Goal: Information Seeking & Learning: Learn about a topic

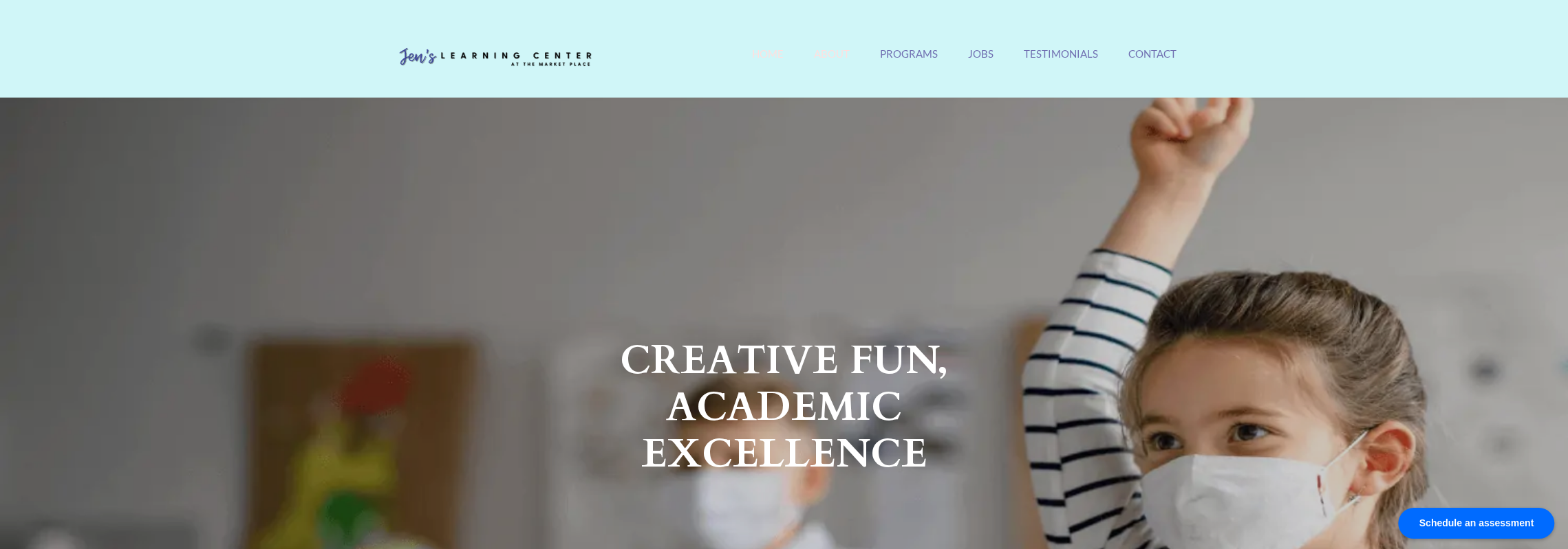
click at [830, 57] on link "About" at bounding box center [832, 62] width 36 height 30
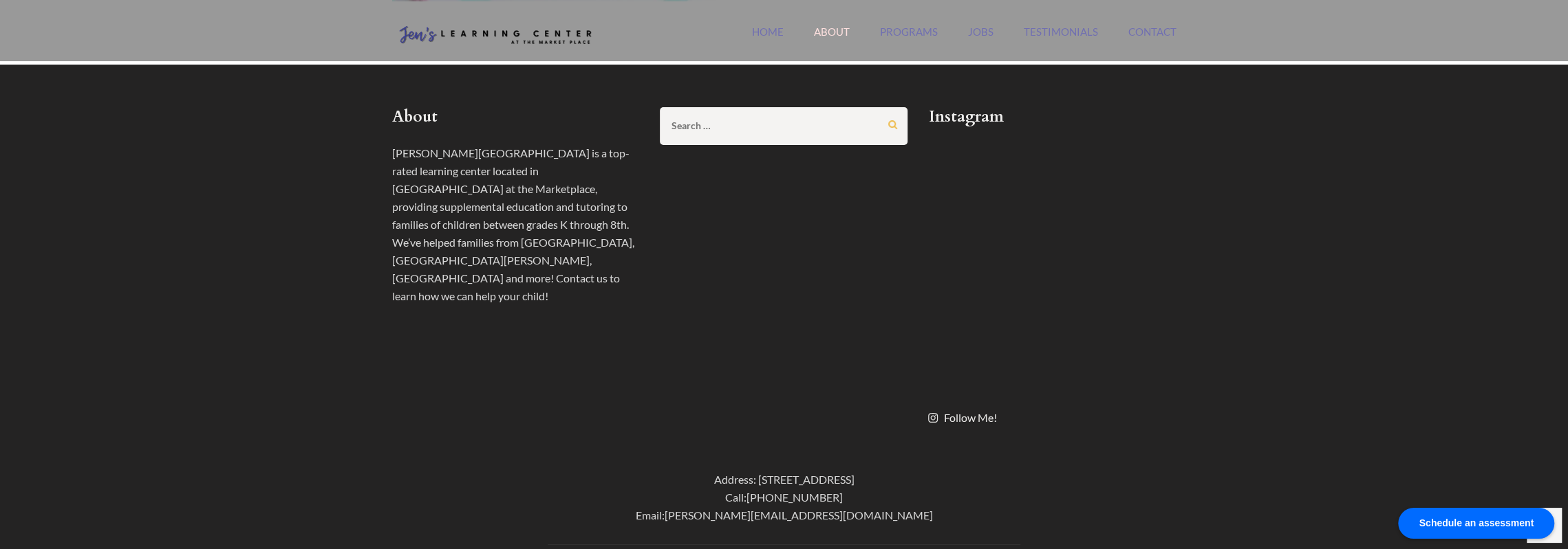
scroll to position [450, 0]
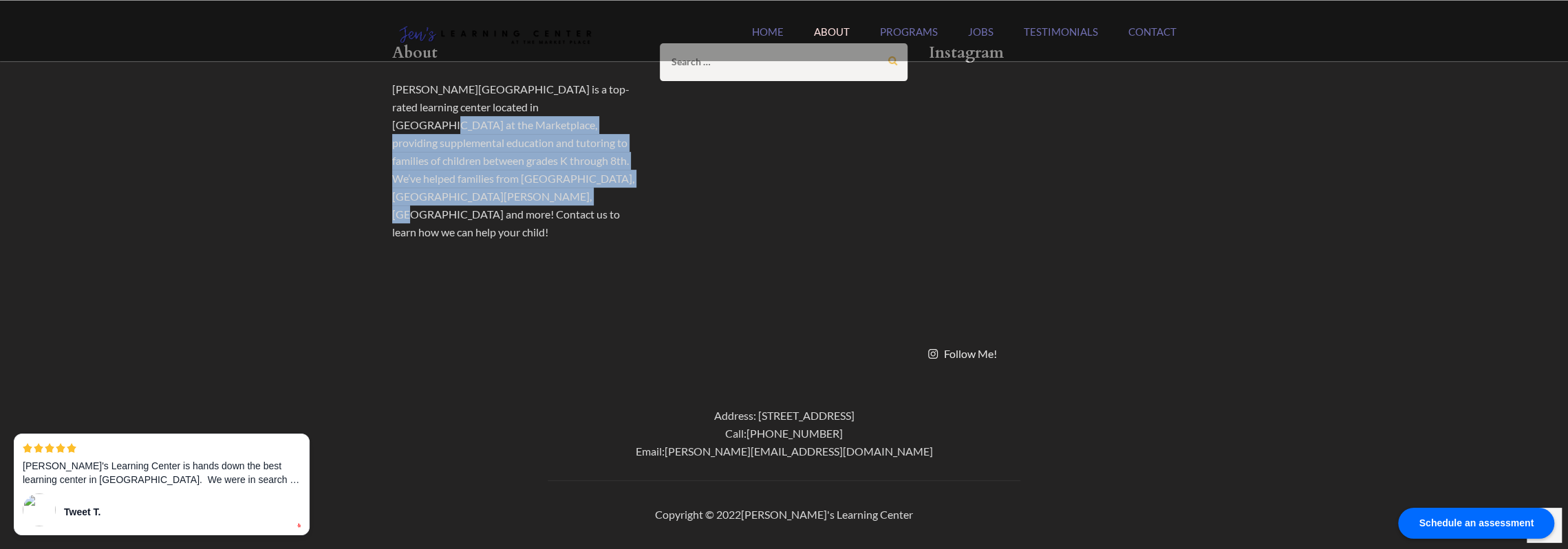
drag, startPoint x: 532, startPoint y: 115, endPoint x: 621, endPoint y: 183, distance: 112.0
click at [621, 183] on p "[PERSON_NAME][GEOGRAPHIC_DATA] is a top-rated learning center located in [GEOGR…" at bounding box center [516, 160] width 248 height 161
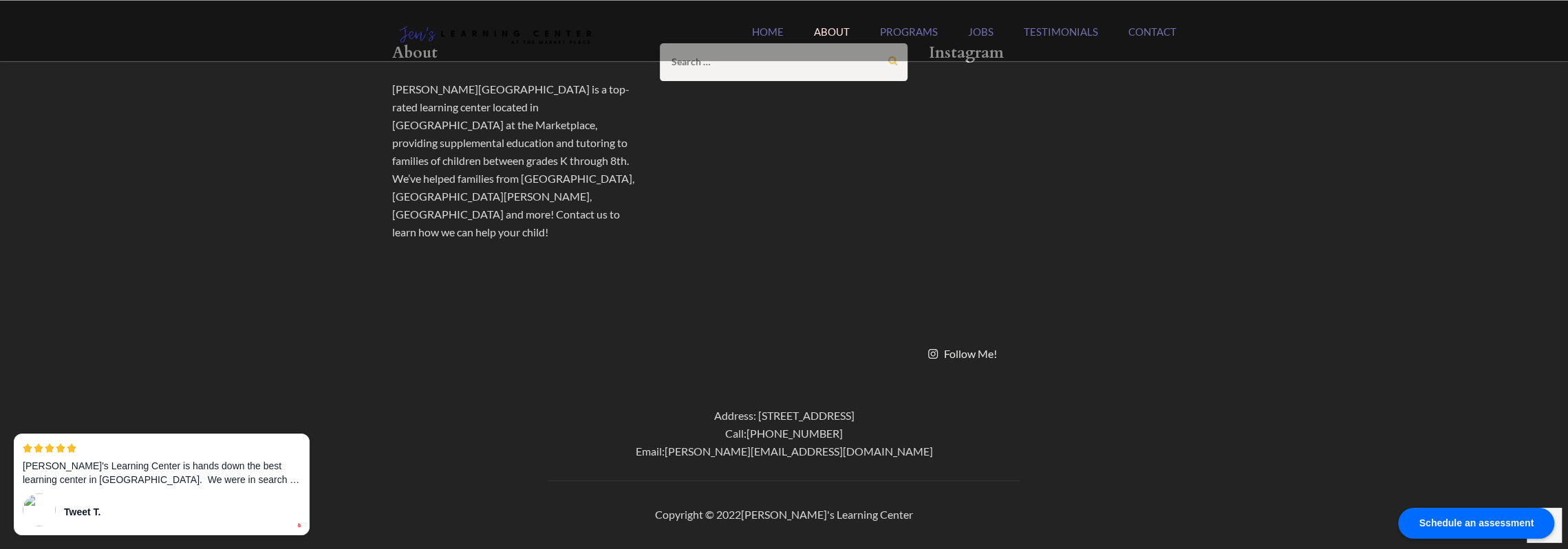
click at [709, 240] on div "About [PERSON_NAME]’s Learning Center is a top-rated learning center located in…" at bounding box center [784, 211] width 805 height 337
